Goal: Connect with others: Connect with others

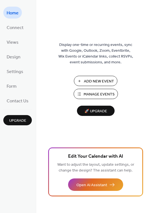
drag, startPoint x: 17, startPoint y: 28, endPoint x: 28, endPoint y: 38, distance: 14.9
click at [17, 28] on span "Connect" at bounding box center [15, 27] width 17 height 9
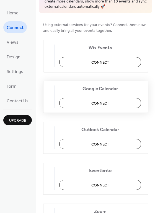
scroll to position [83, 0]
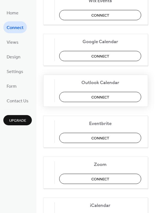
click at [105, 97] on span "Connect" at bounding box center [100, 97] width 18 height 6
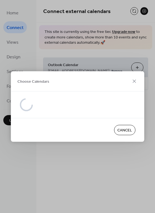
scroll to position [0, 0]
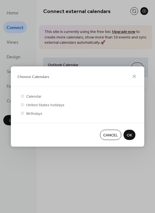
click at [111, 132] on span "Cancel" at bounding box center [110, 135] width 15 height 6
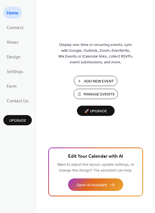
drag, startPoint x: 12, startPoint y: 30, endPoint x: 29, endPoint y: 42, distance: 21.0
click at [12, 30] on span "Connect" at bounding box center [15, 27] width 17 height 9
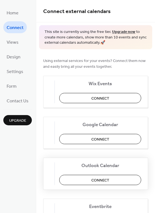
scroll to position [115, 0]
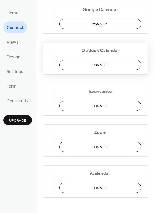
click at [83, 65] on button "Connect" at bounding box center [100, 65] width 82 height 10
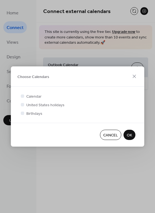
click at [102, 138] on button "Cancel" at bounding box center [110, 135] width 21 height 10
